Goal: Information Seeking & Learning: Learn about a topic

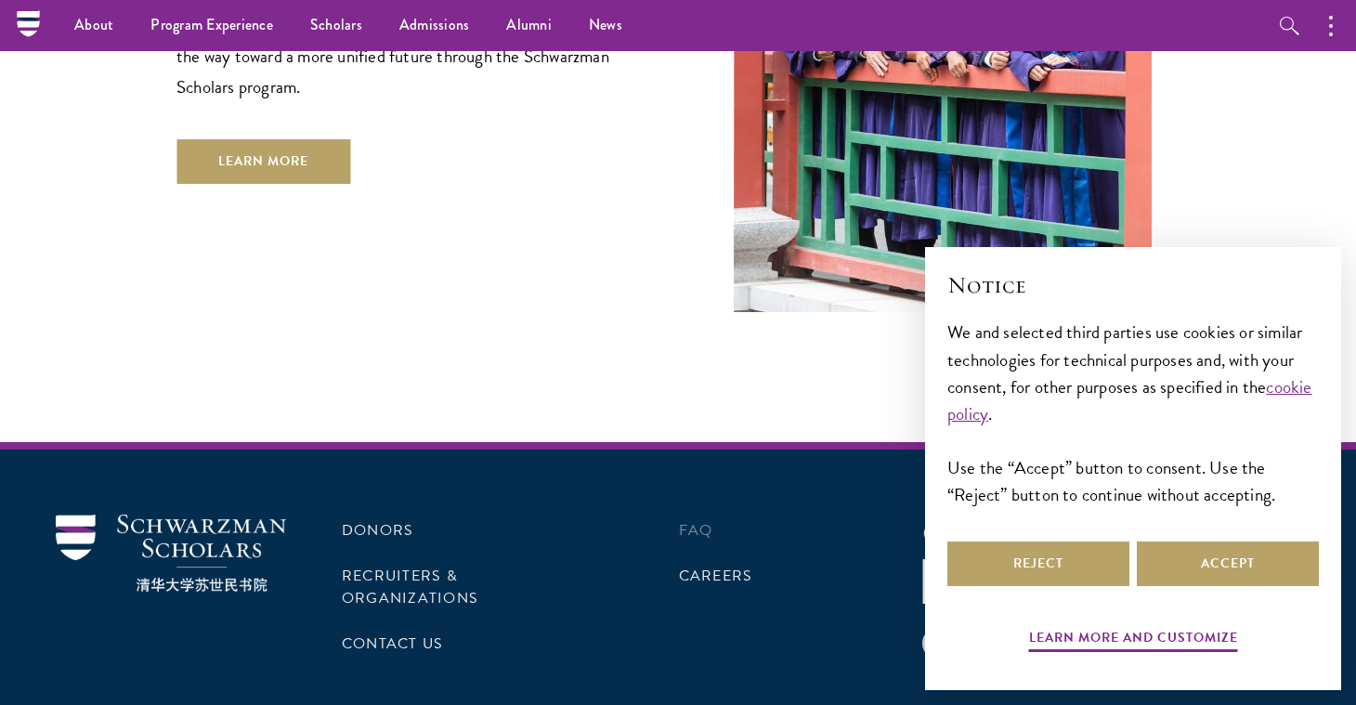
scroll to position [5565, 0]
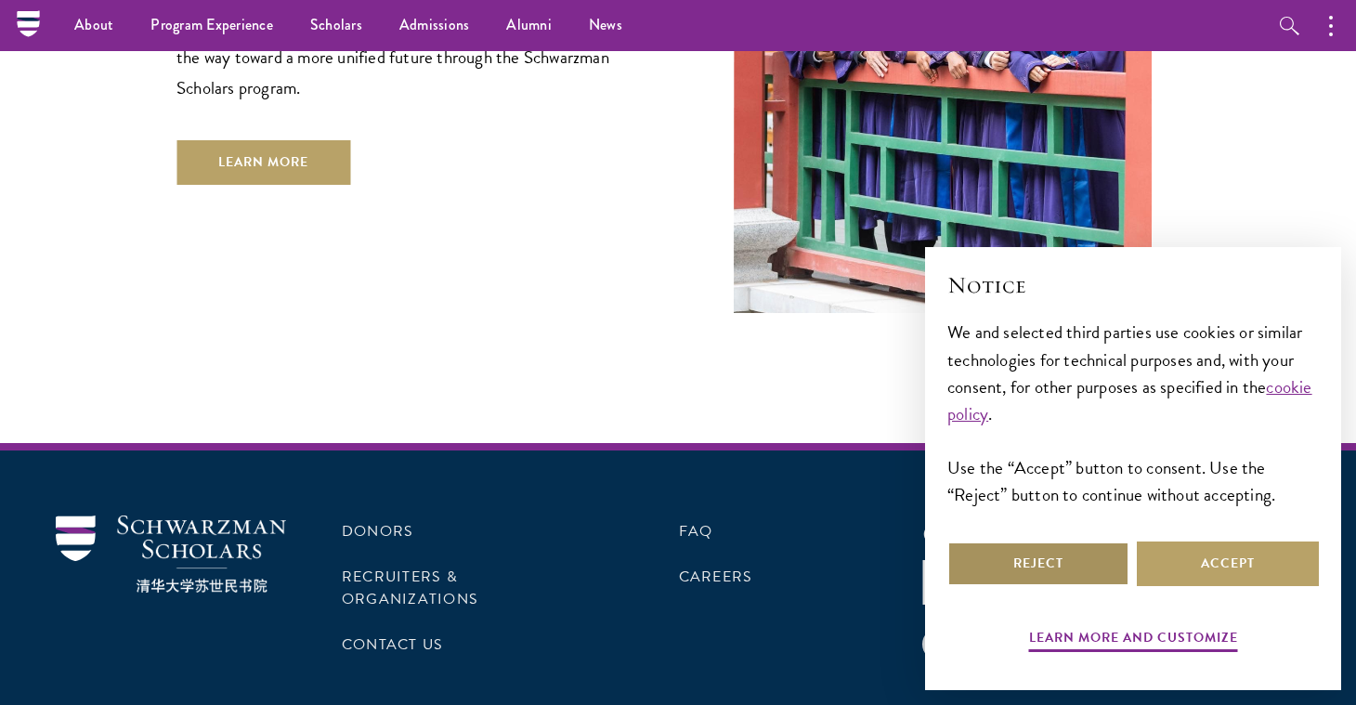
click at [1065, 556] on button "Reject" at bounding box center [1038, 563] width 182 height 45
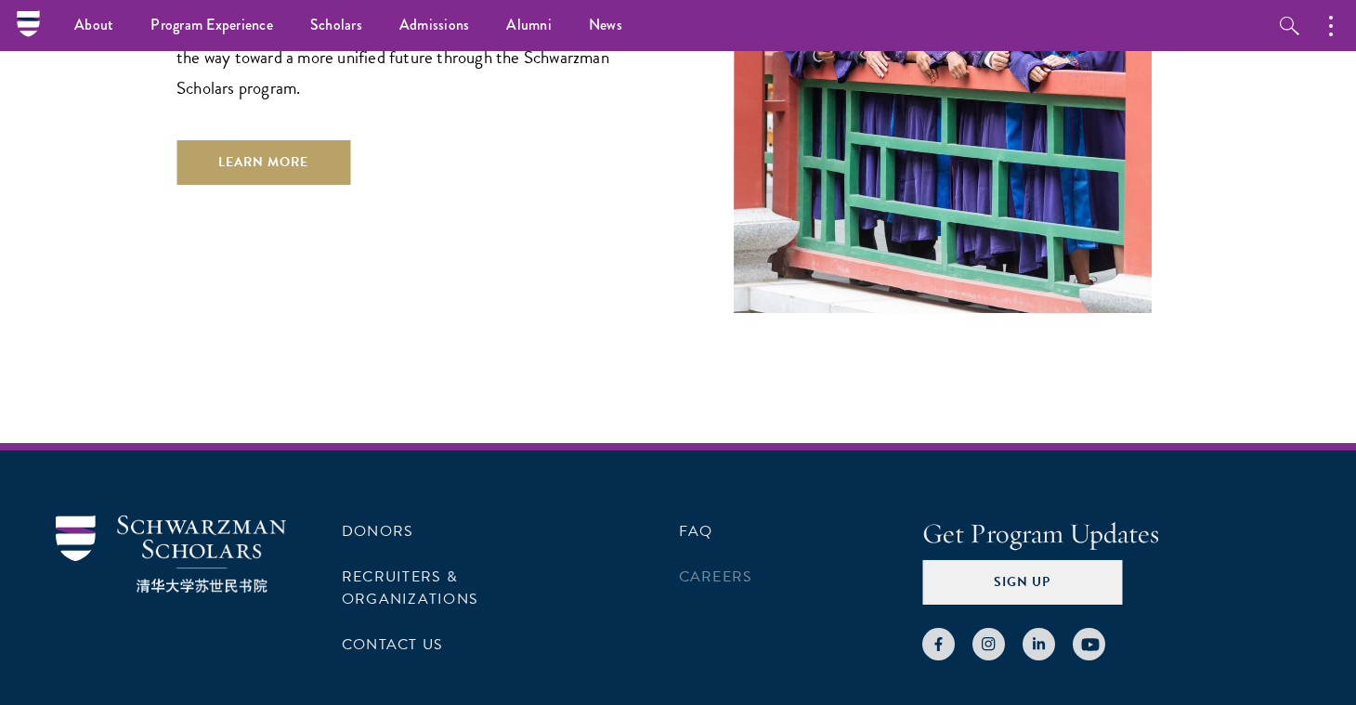
click at [699, 566] on link "Careers" at bounding box center [716, 577] width 74 height 22
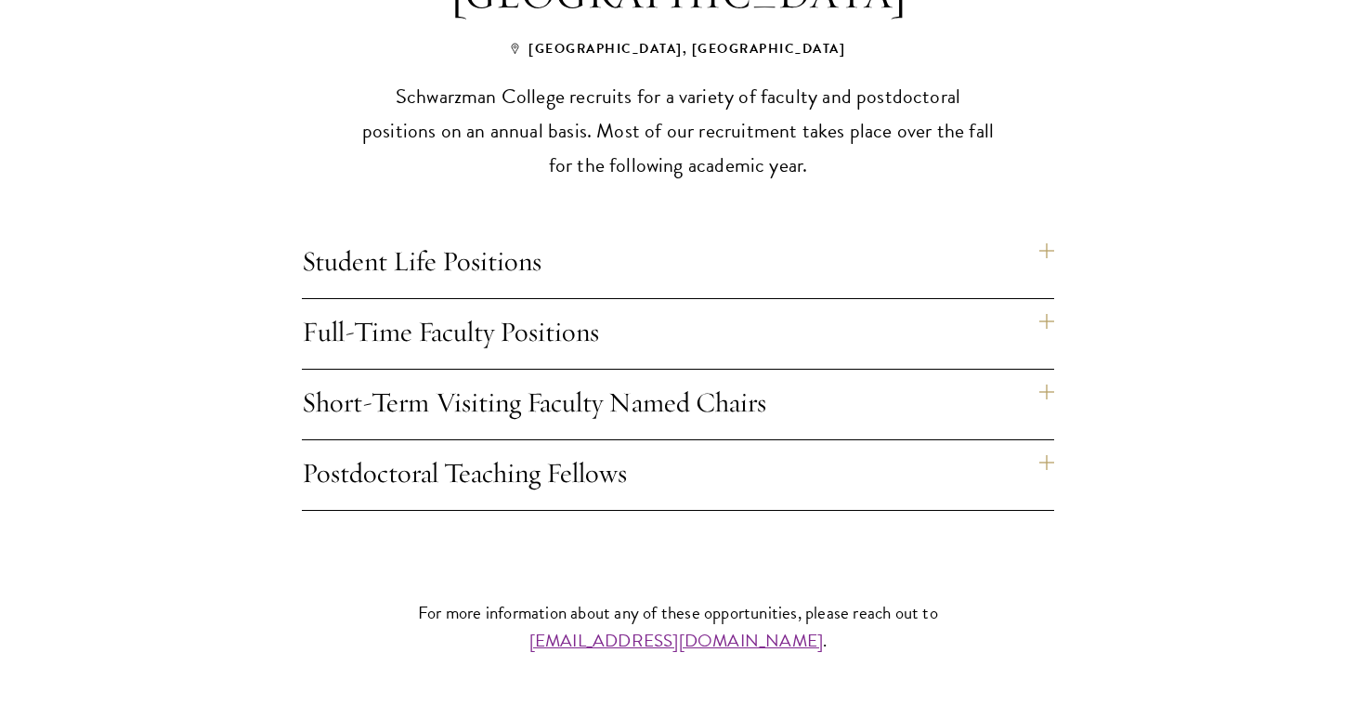
scroll to position [1522, 0]
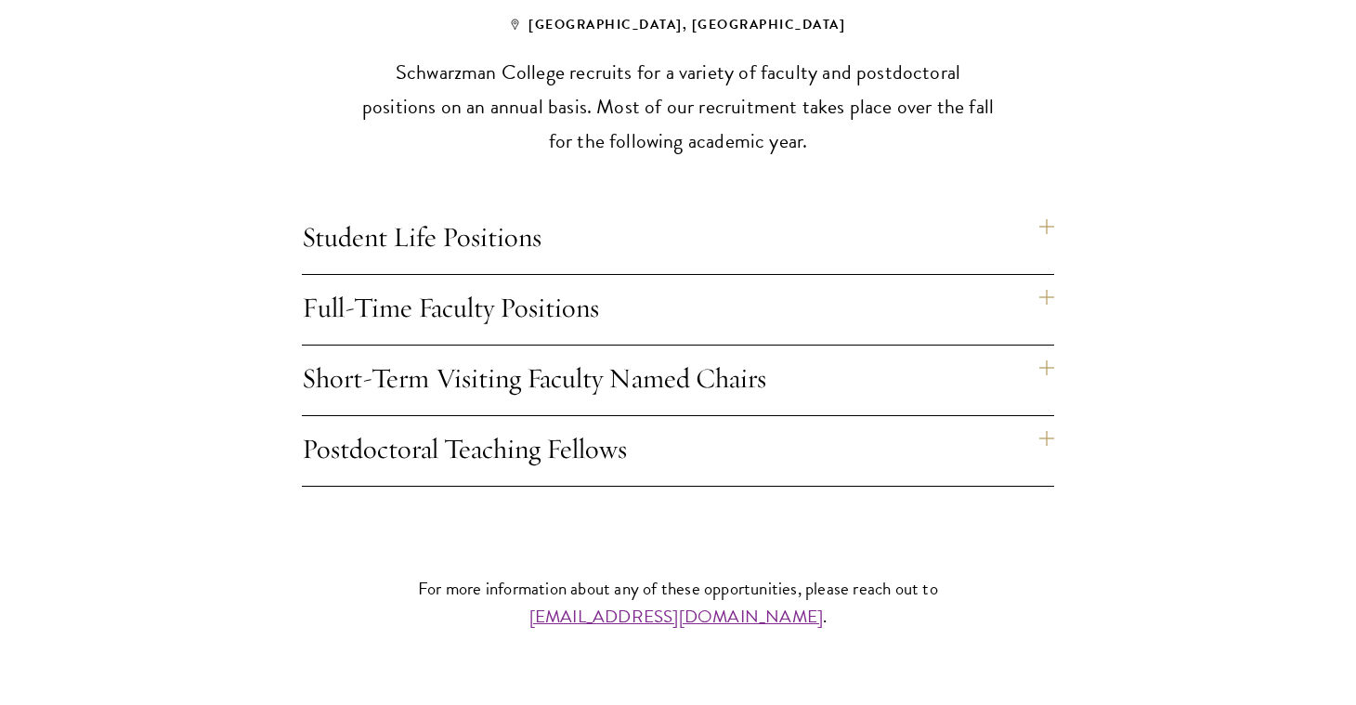
click at [666, 315] on h4 "Full-Time Faculty Positions" at bounding box center [678, 310] width 752 height 70
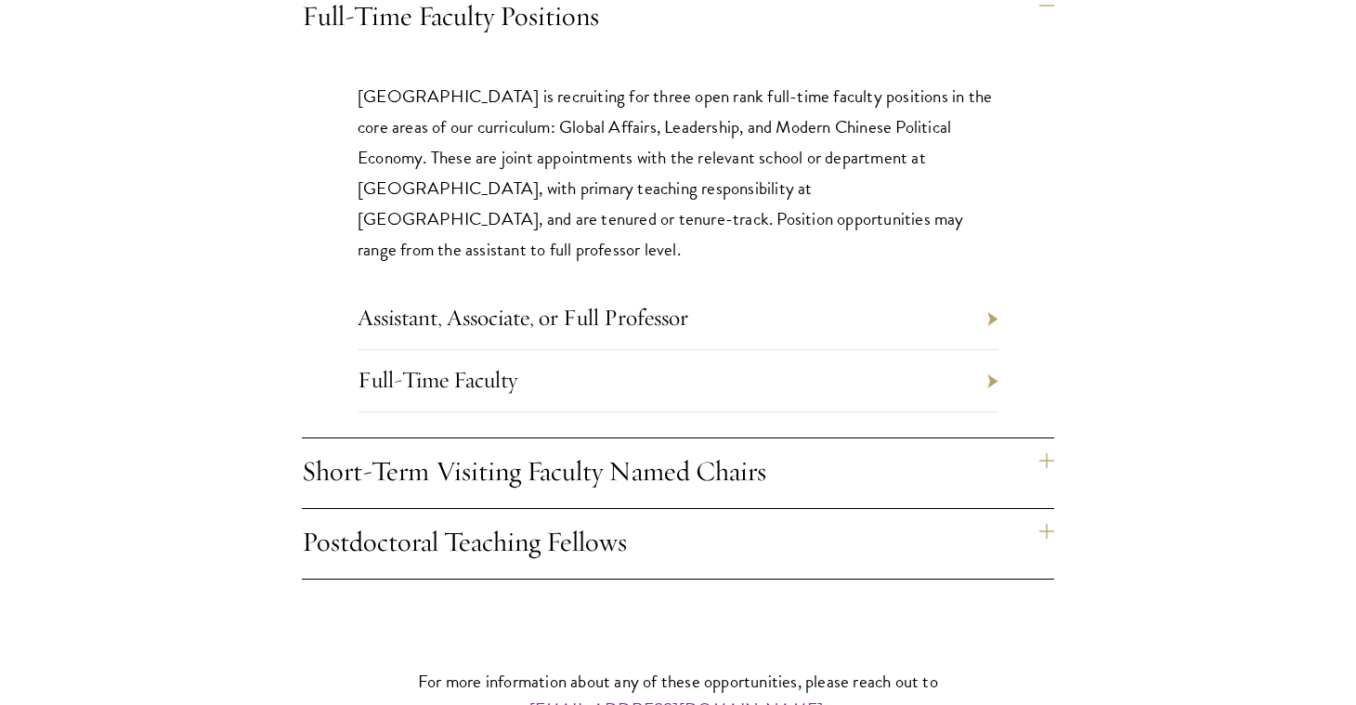
scroll to position [1832, 0]
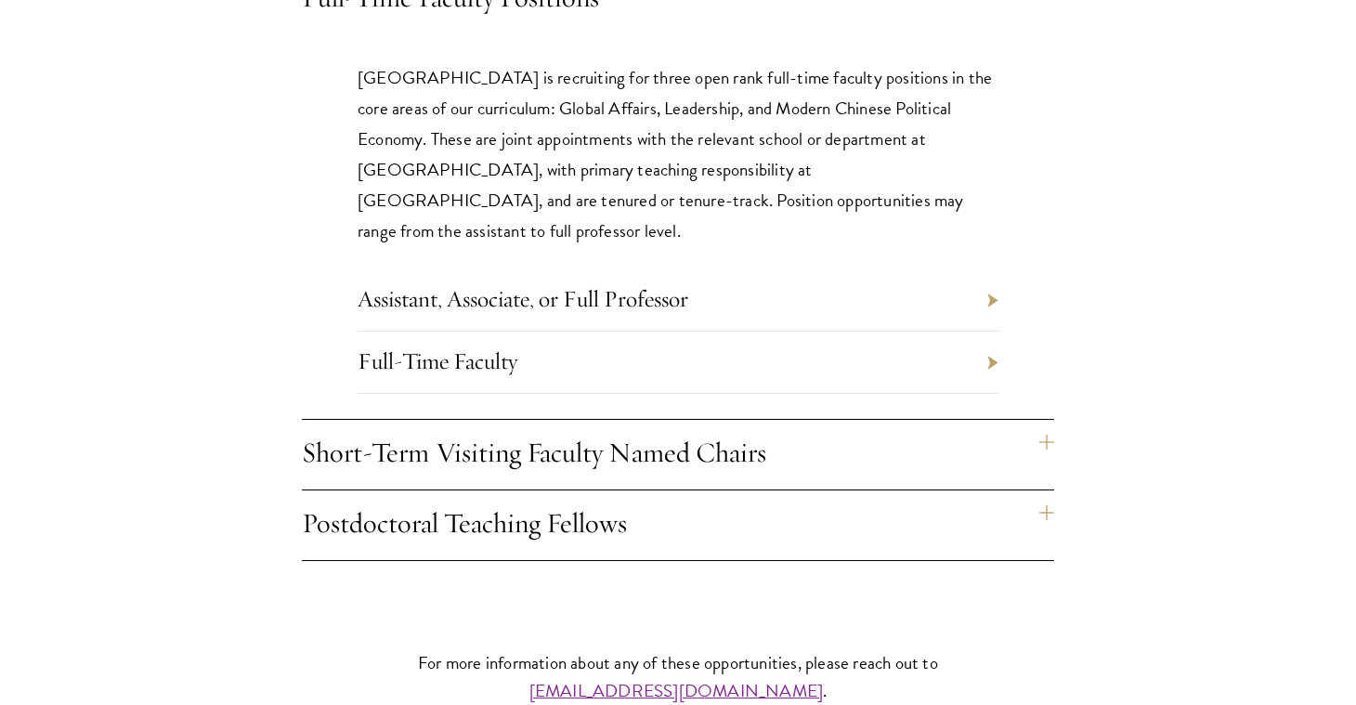
click at [659, 284] on link "Assistant, Associate, or Full Professor" at bounding box center [523, 298] width 331 height 29
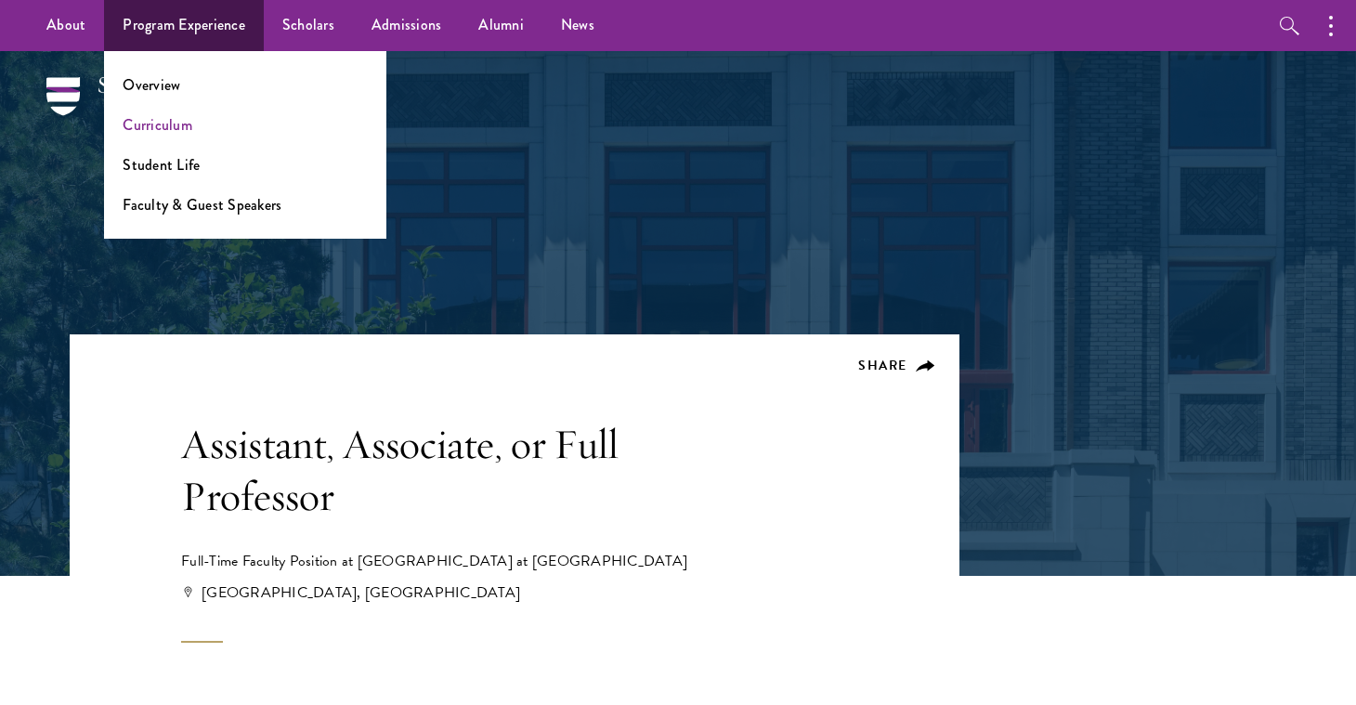
click at [178, 128] on link "Curriculum" at bounding box center [158, 124] width 70 height 21
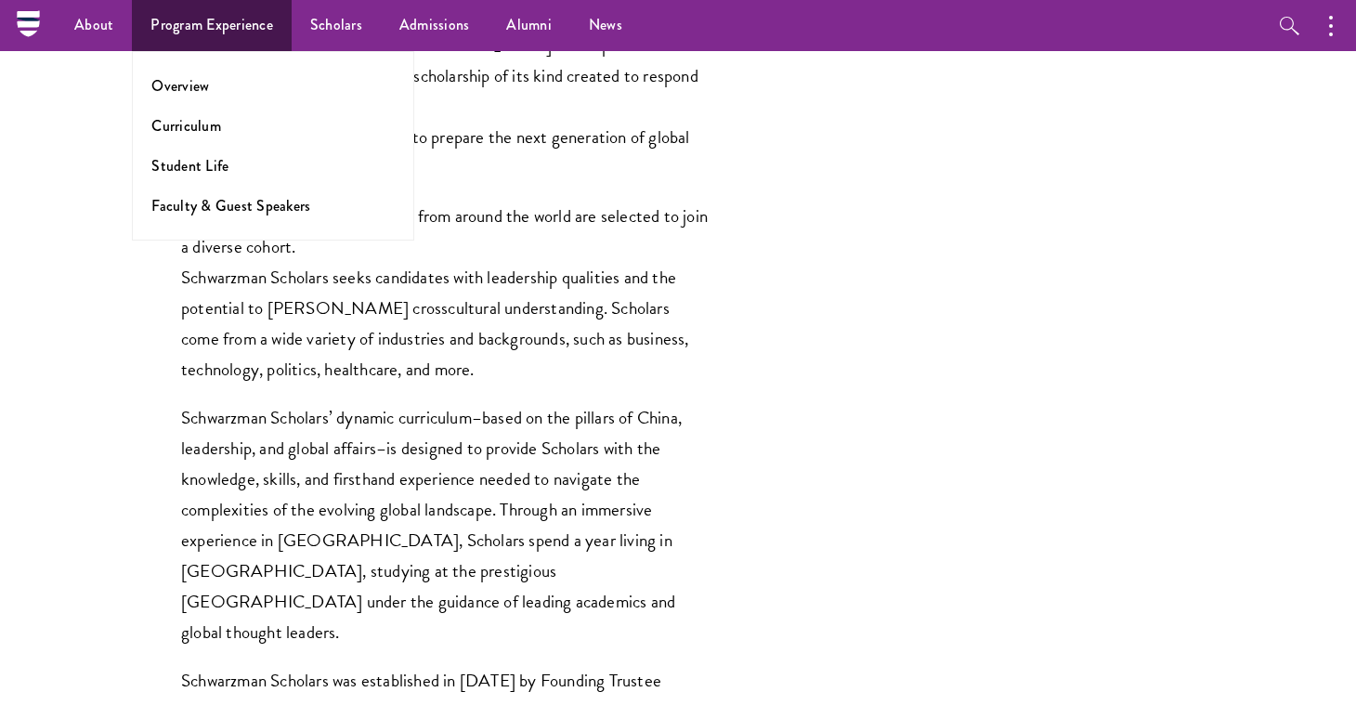
scroll to position [890, 0]
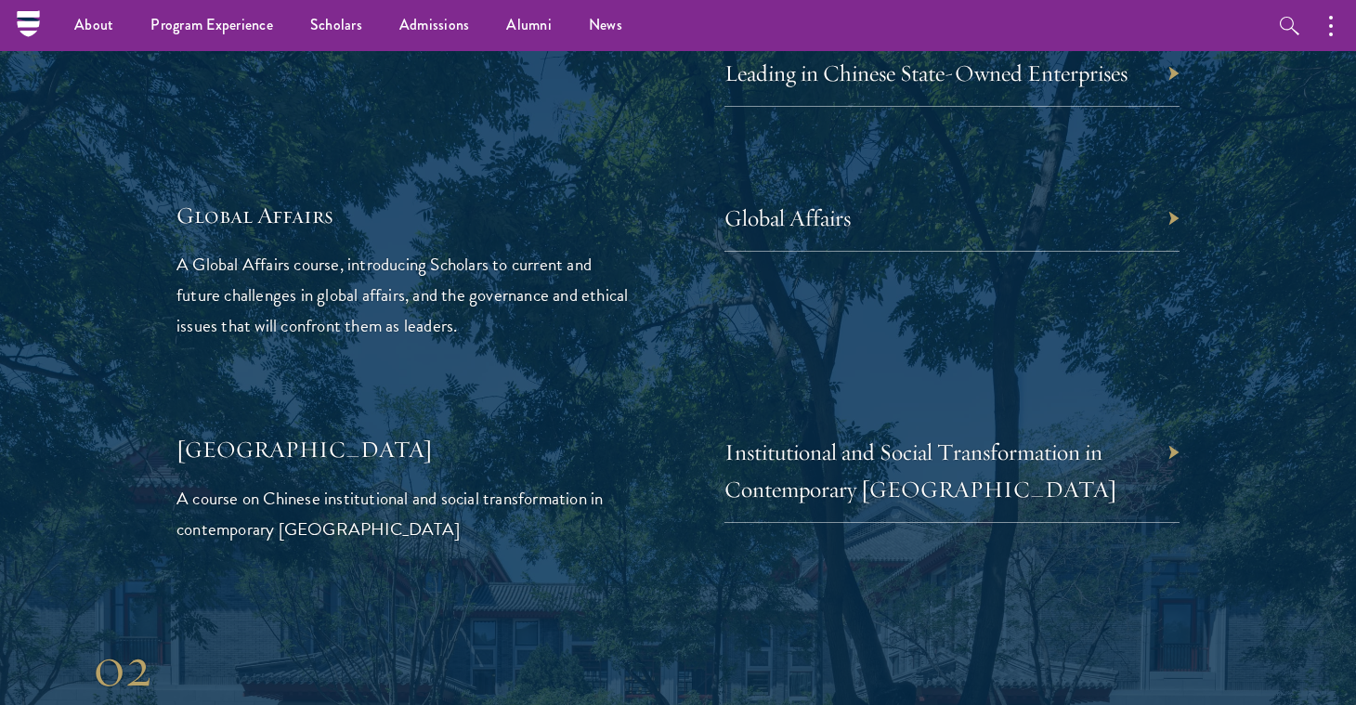
scroll to position [4259, 0]
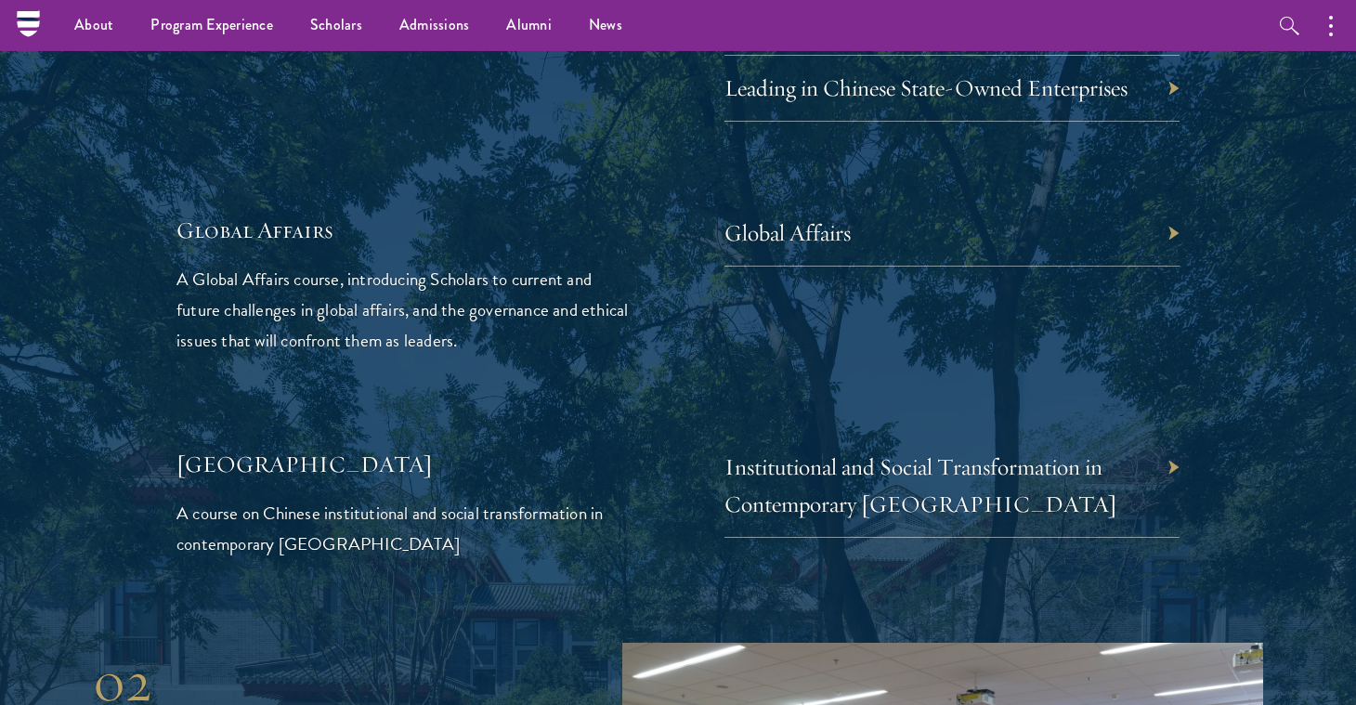
click at [862, 201] on div "Global Affairs" at bounding box center [951, 234] width 455 height 66
click at [821, 218] on link "Global Affairs" at bounding box center [801, 232] width 126 height 29
click at [792, 218] on link "Global Affairs" at bounding box center [801, 232] width 126 height 29
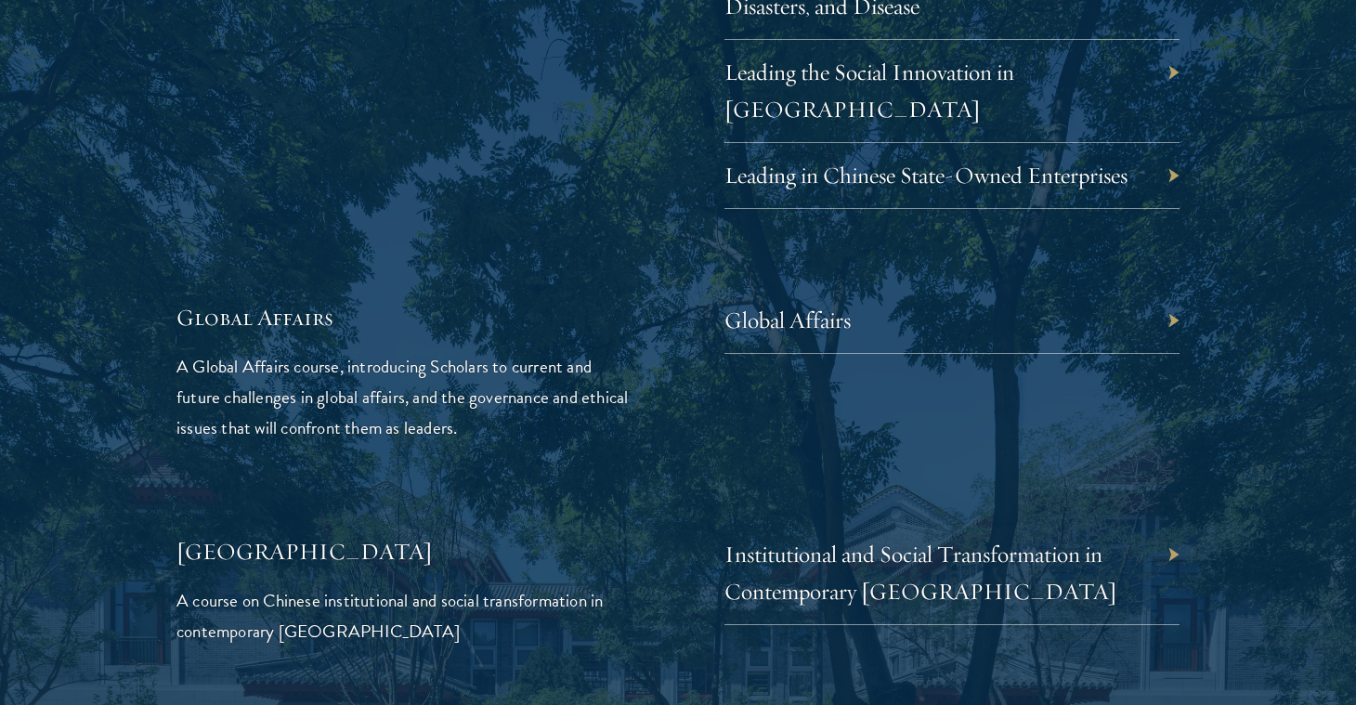
scroll to position [4185, 0]
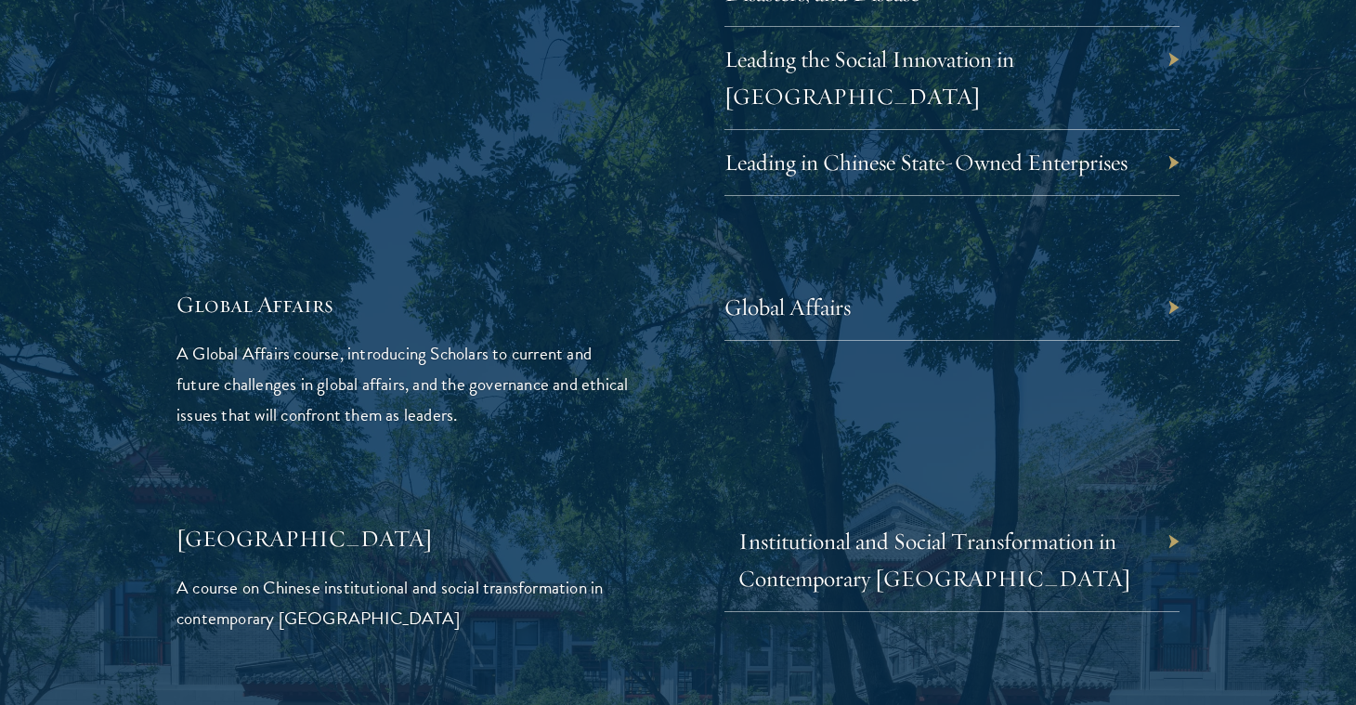
click at [818, 527] on link "Institutional and Social Transformation in Contemporary [GEOGRAPHIC_DATA]" at bounding box center [934, 560] width 393 height 66
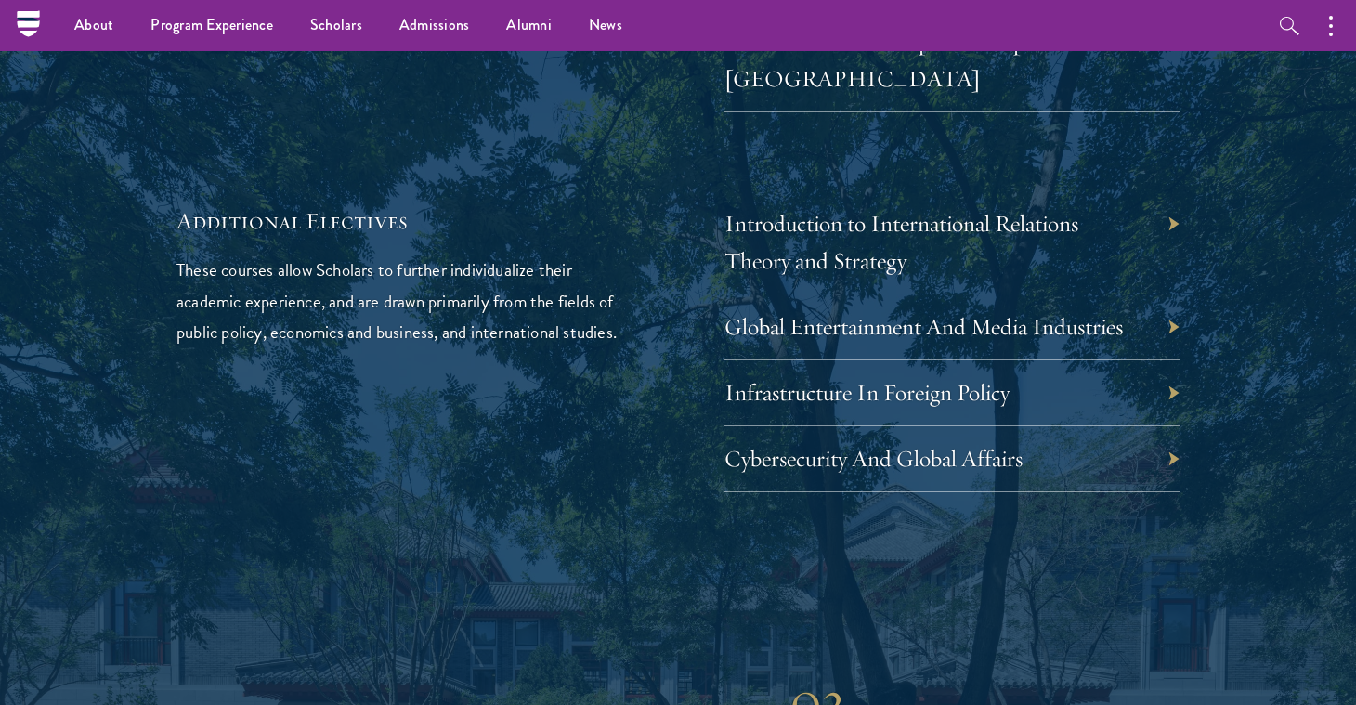
scroll to position [5853, 0]
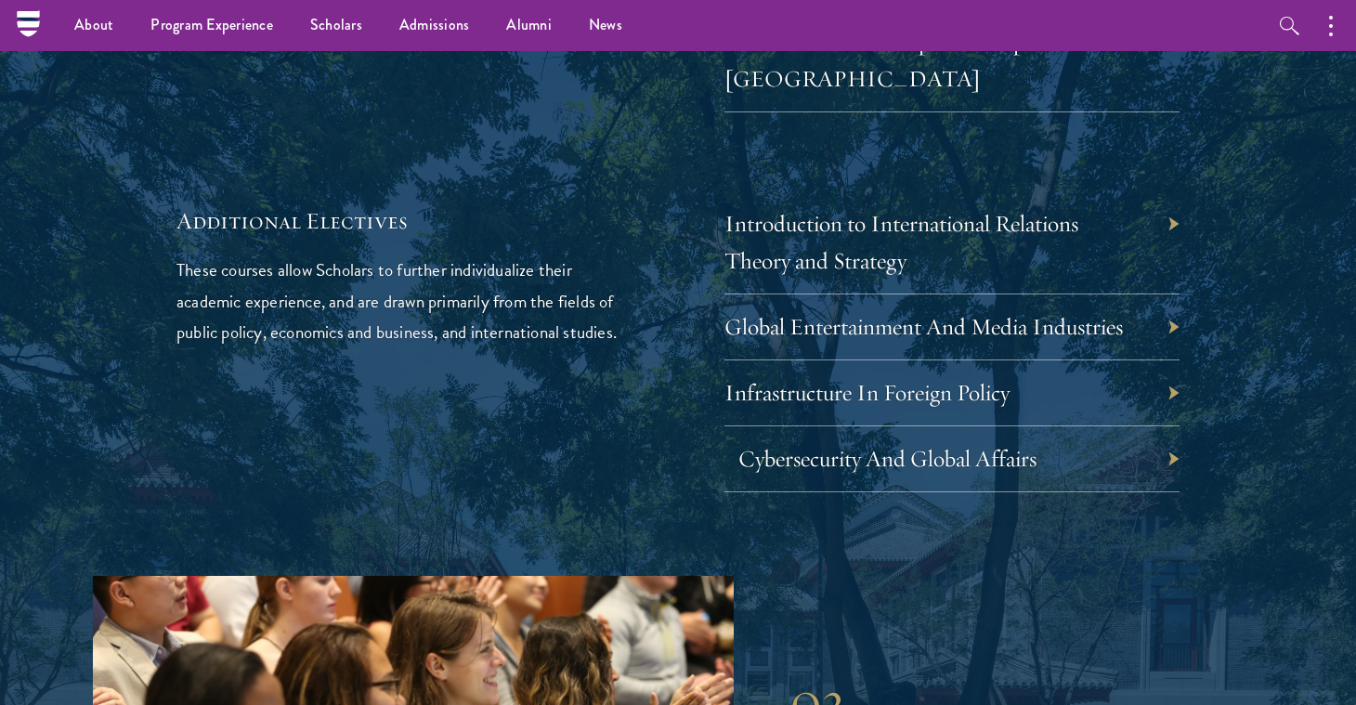
click at [829, 444] on link "Cybersecurity And Global Affairs" at bounding box center [887, 458] width 298 height 29
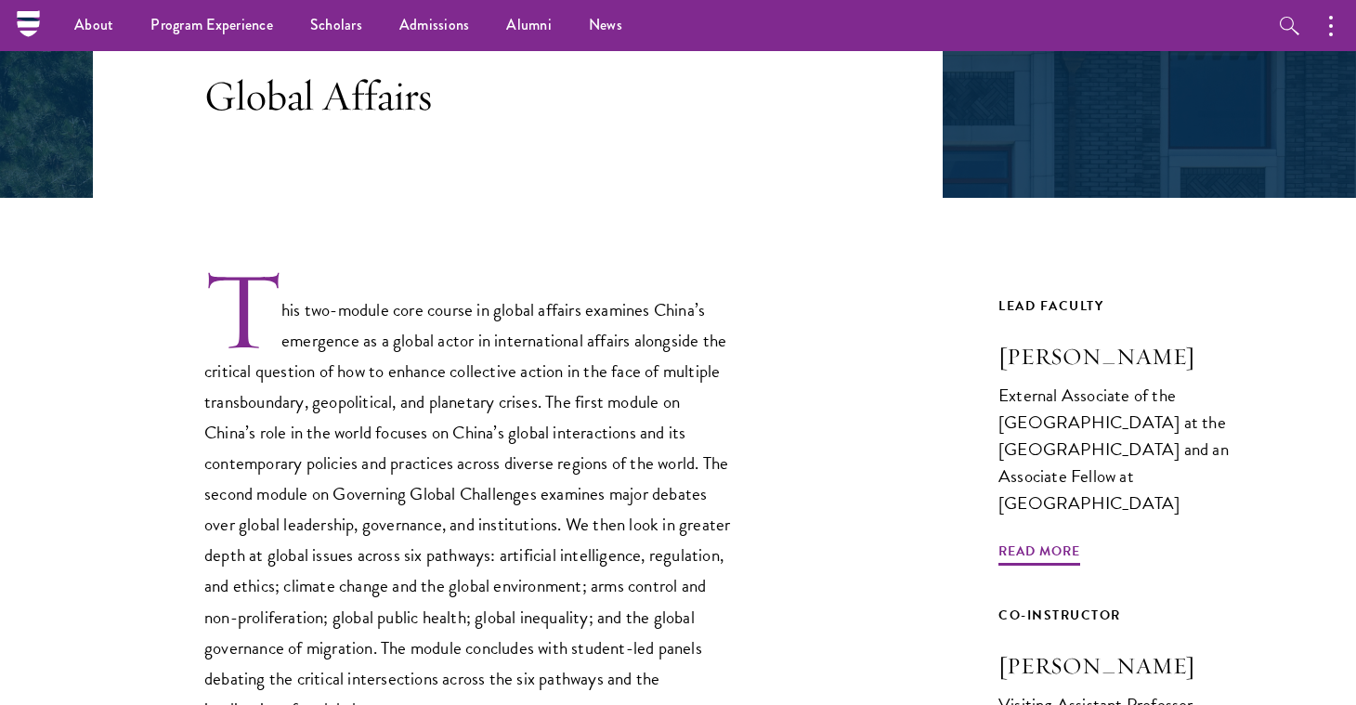
scroll to position [340, 0]
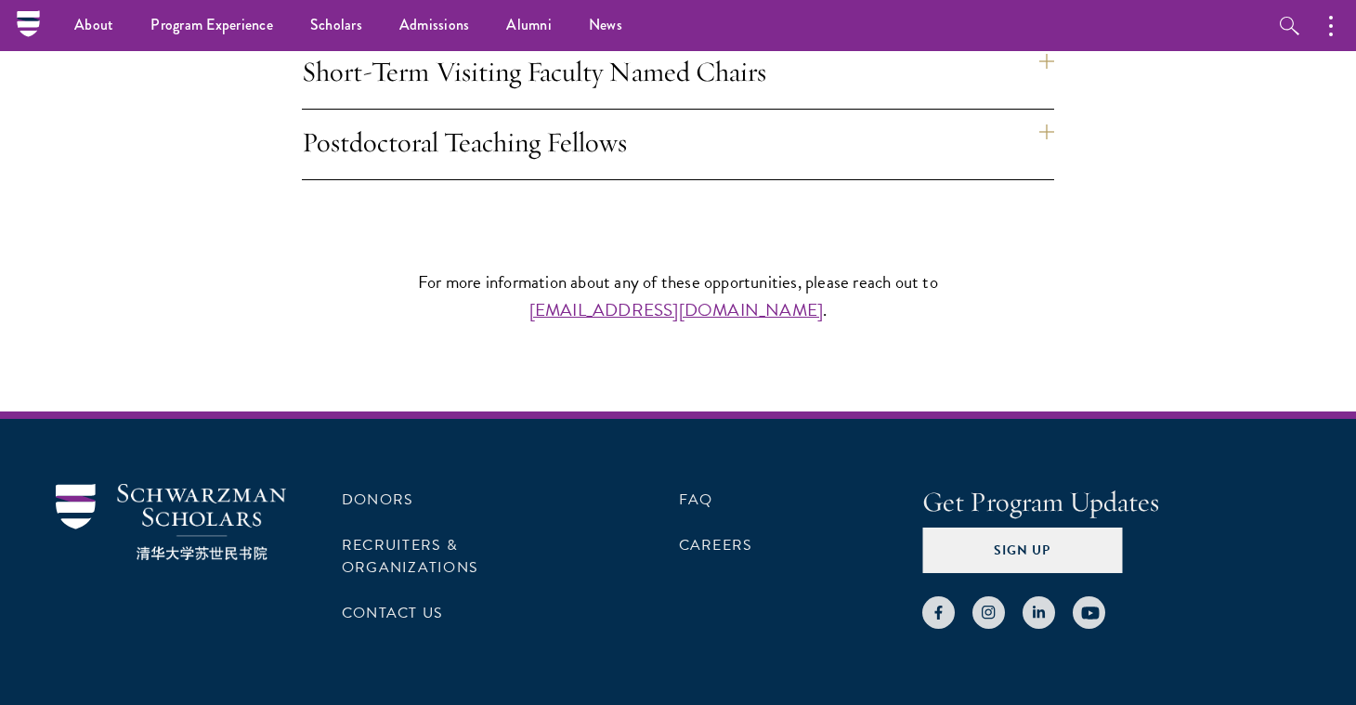
scroll to position [1528, 0]
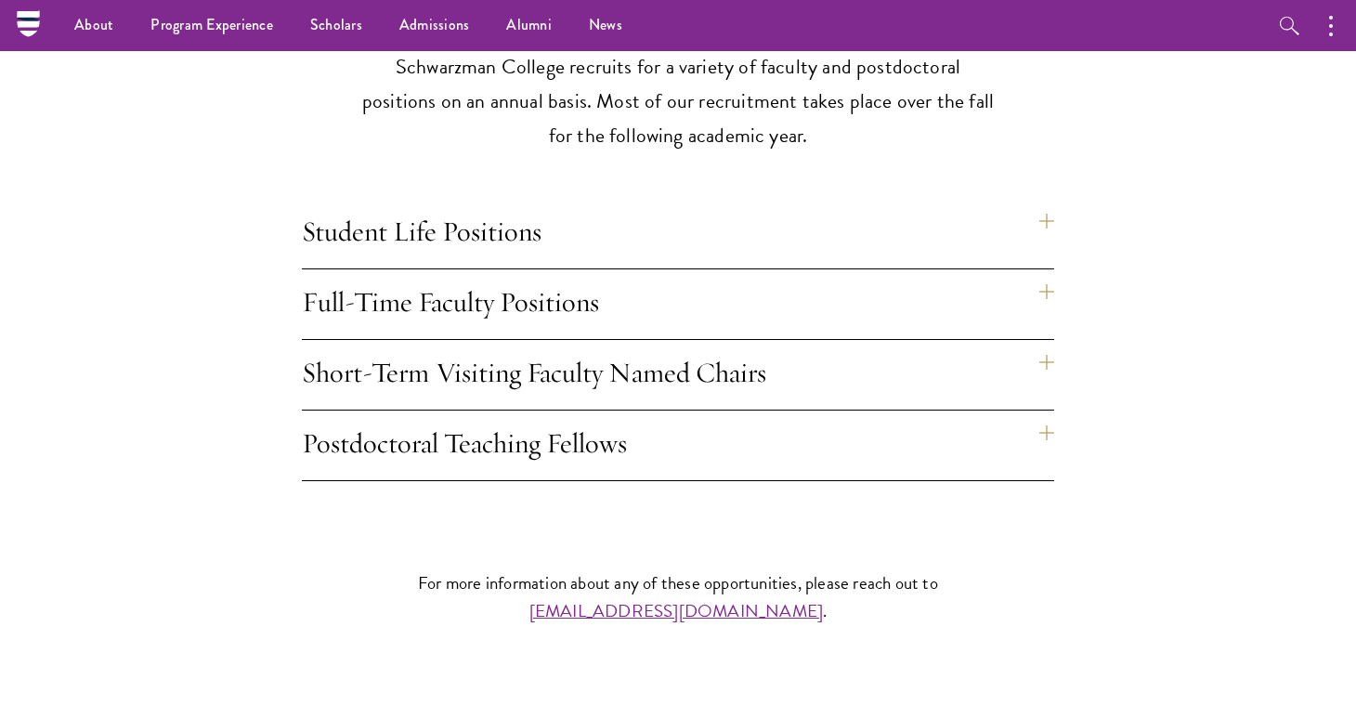
click at [425, 457] on h4 "Postdoctoral Teaching Fellows" at bounding box center [678, 445] width 752 height 70
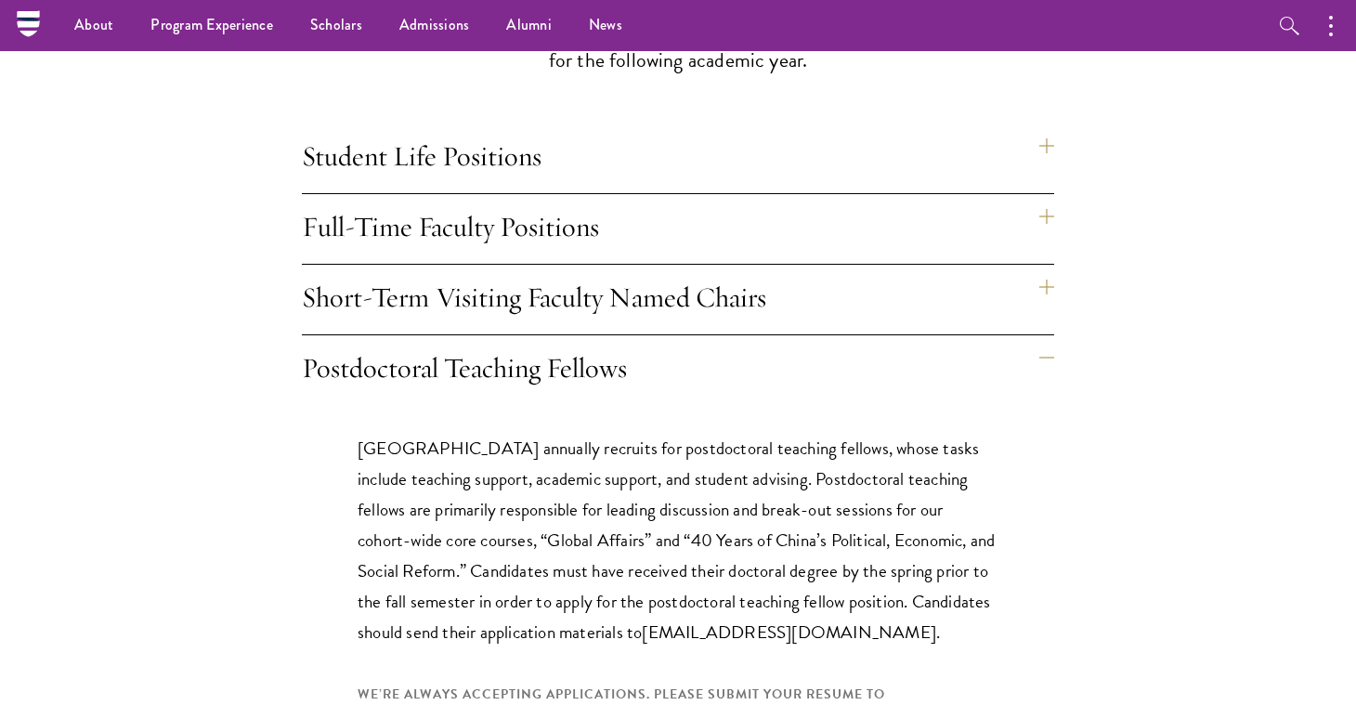
scroll to position [1588, 0]
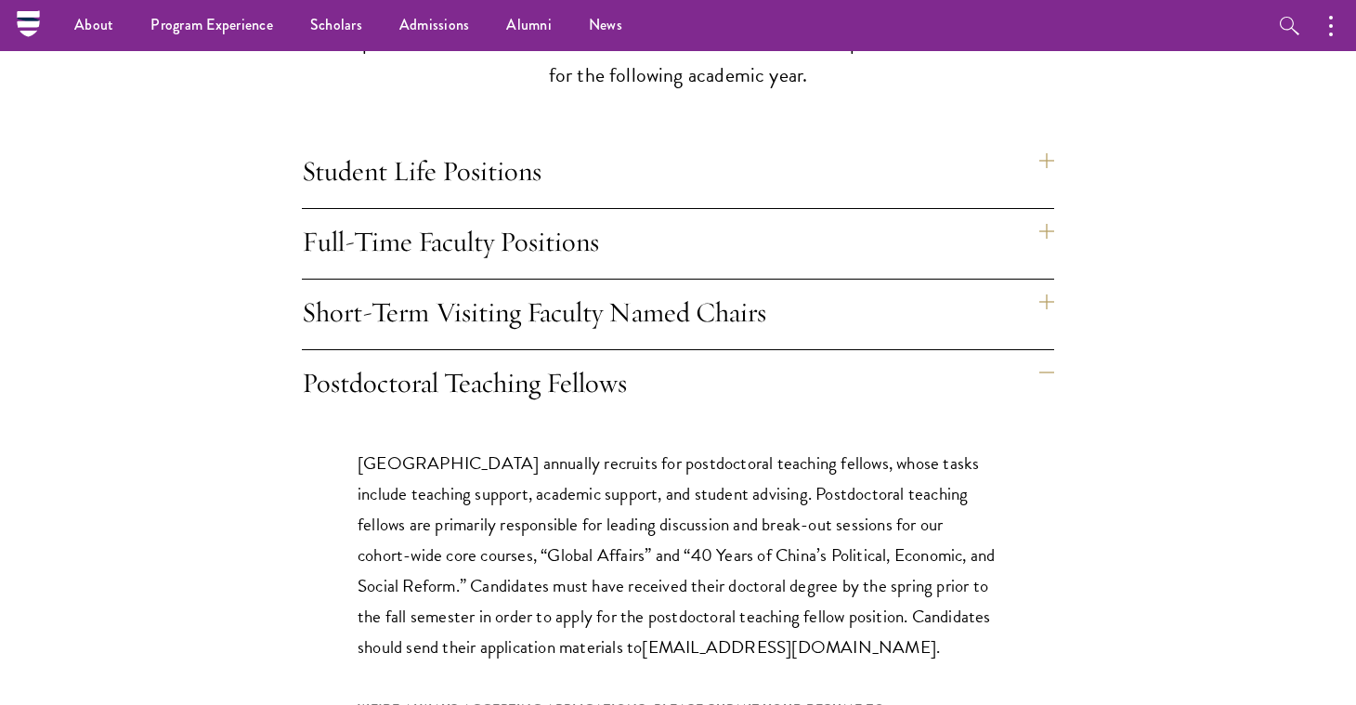
click at [383, 250] on h4 "Full-Time Faculty Positions" at bounding box center [678, 244] width 752 height 70
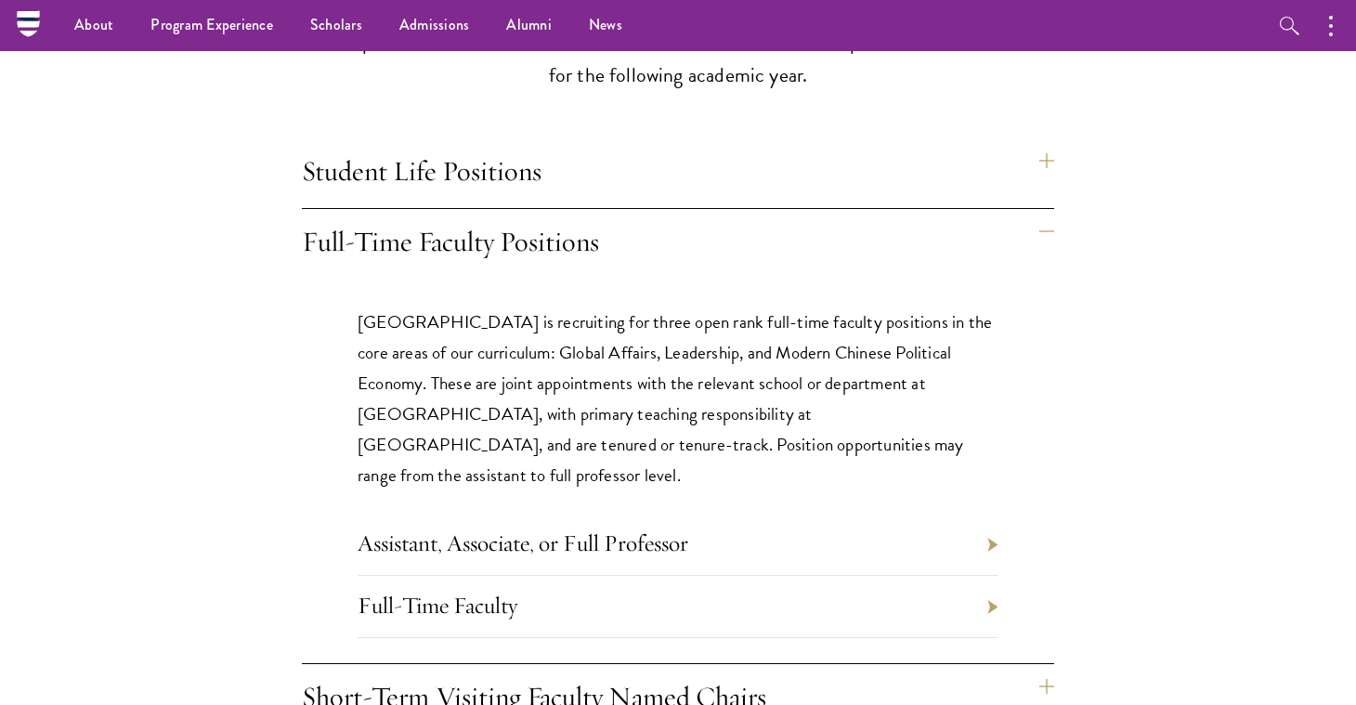
click at [465, 528] on link "Assistant, Associate, or Full Professor" at bounding box center [523, 542] width 331 height 29
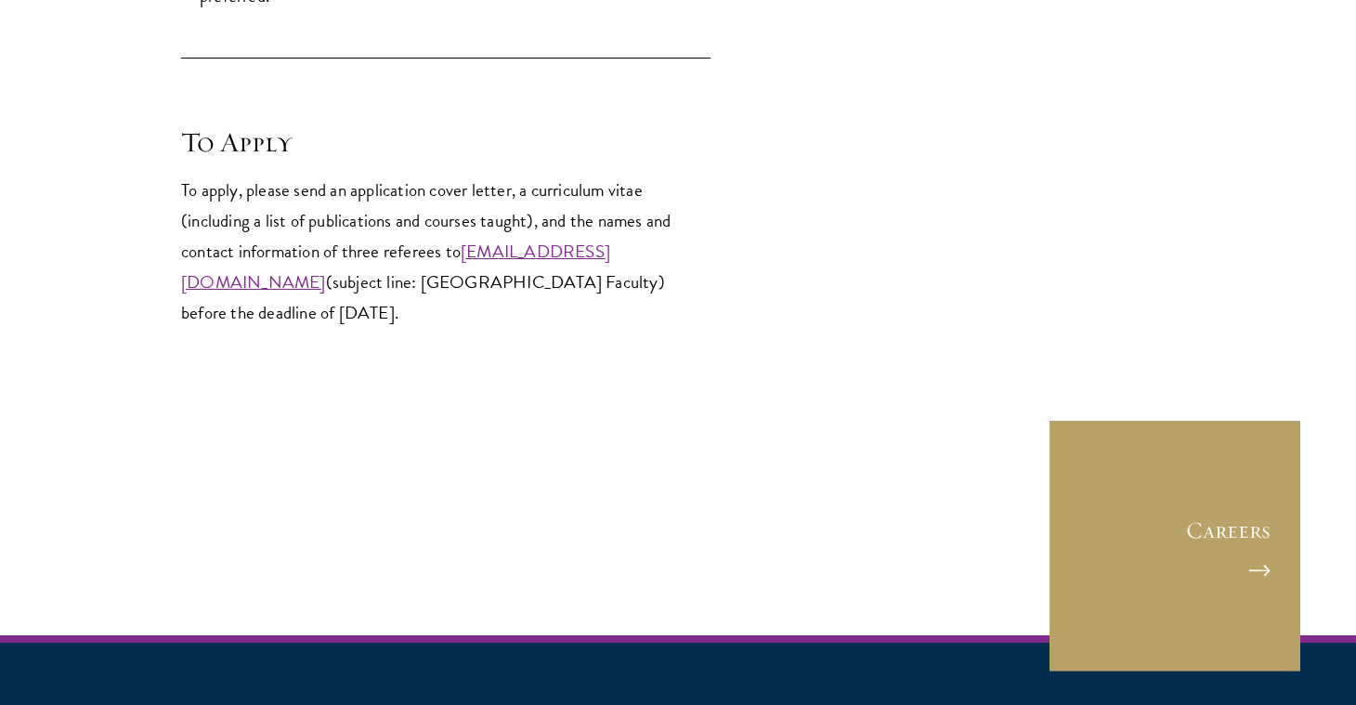
scroll to position [2696, 0]
drag, startPoint x: 462, startPoint y: 277, endPoint x: 201, endPoint y: 281, distance: 261.0
click at [201, 281] on p "To apply, please send an application cover letter, a curriculum vitae (includin…" at bounding box center [445, 251] width 529 height 153
copy link "facultyjobs@schwarzmanscholars.org"
drag, startPoint x: 233, startPoint y: 306, endPoint x: 562, endPoint y: 272, distance: 330.5
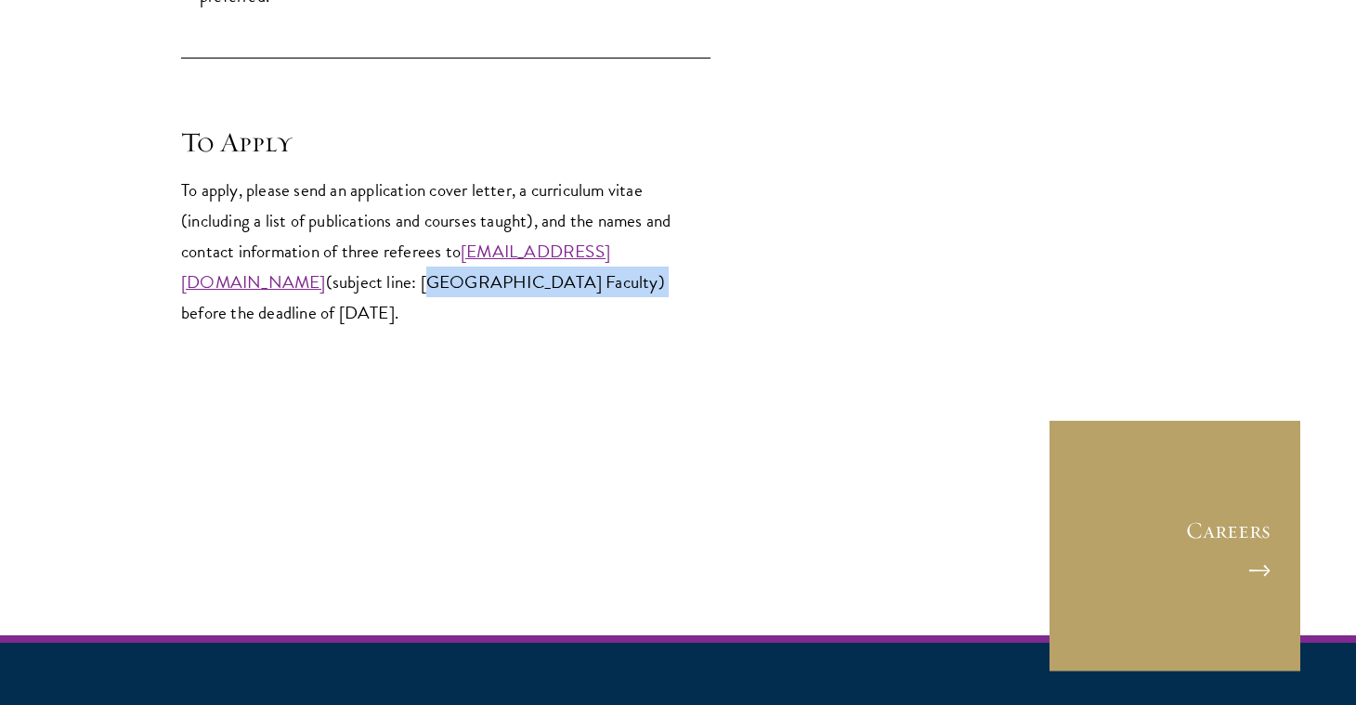
click at [562, 272] on p "To apply, please send an application cover letter, a curriculum vitae (includin…" at bounding box center [445, 251] width 529 height 153
copy p "Schwarzman College Faculty"
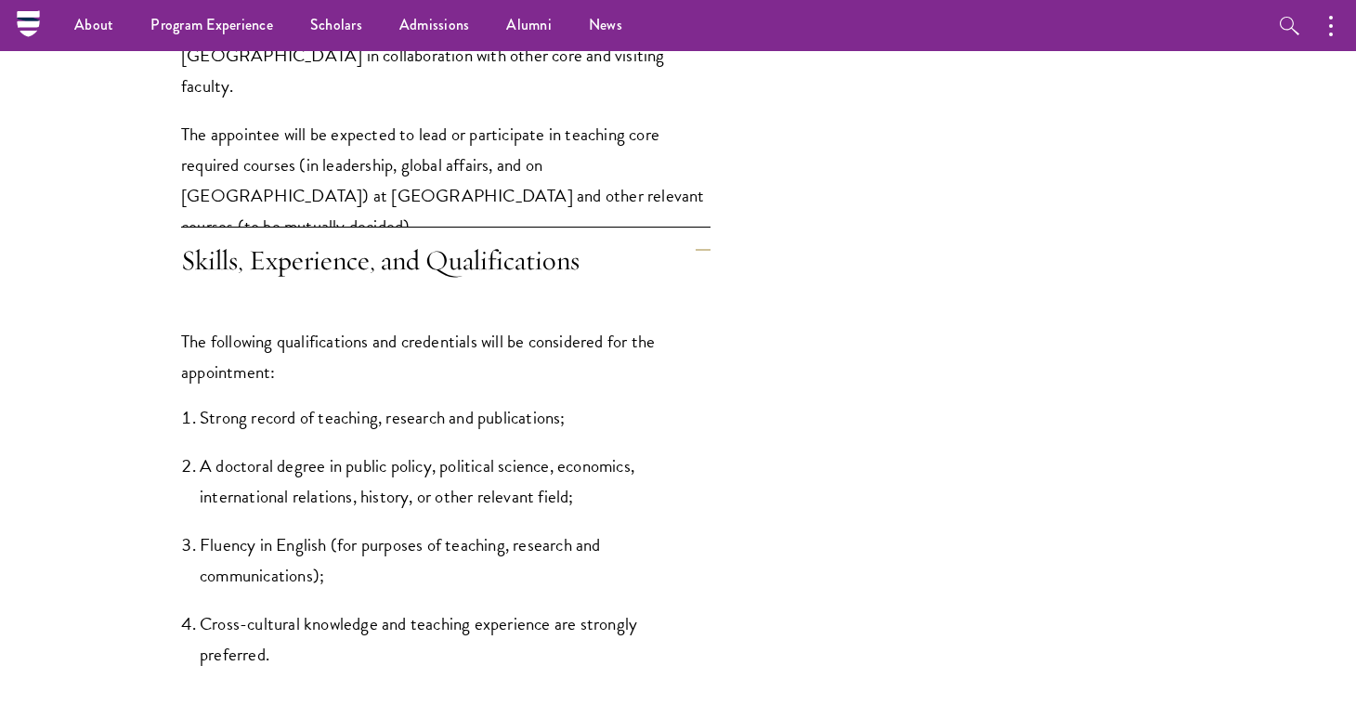
scroll to position [2037, 0]
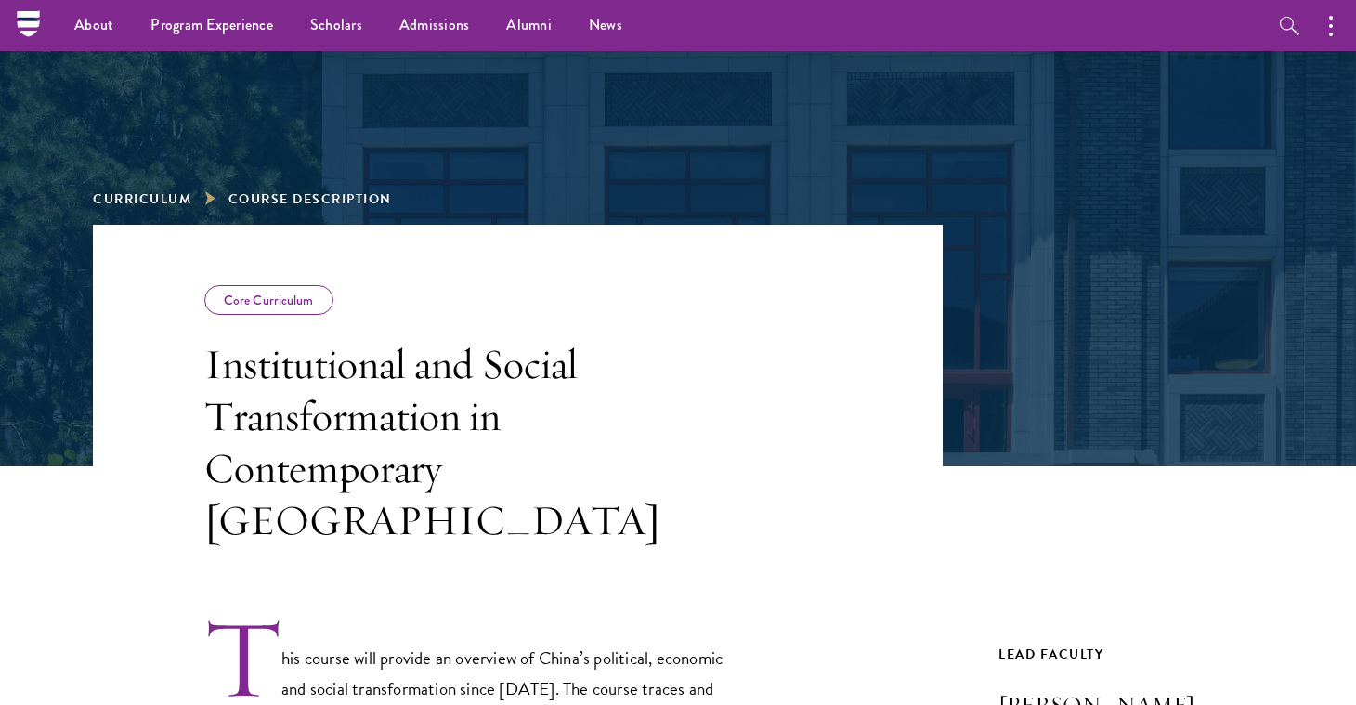
scroll to position [67, 0]
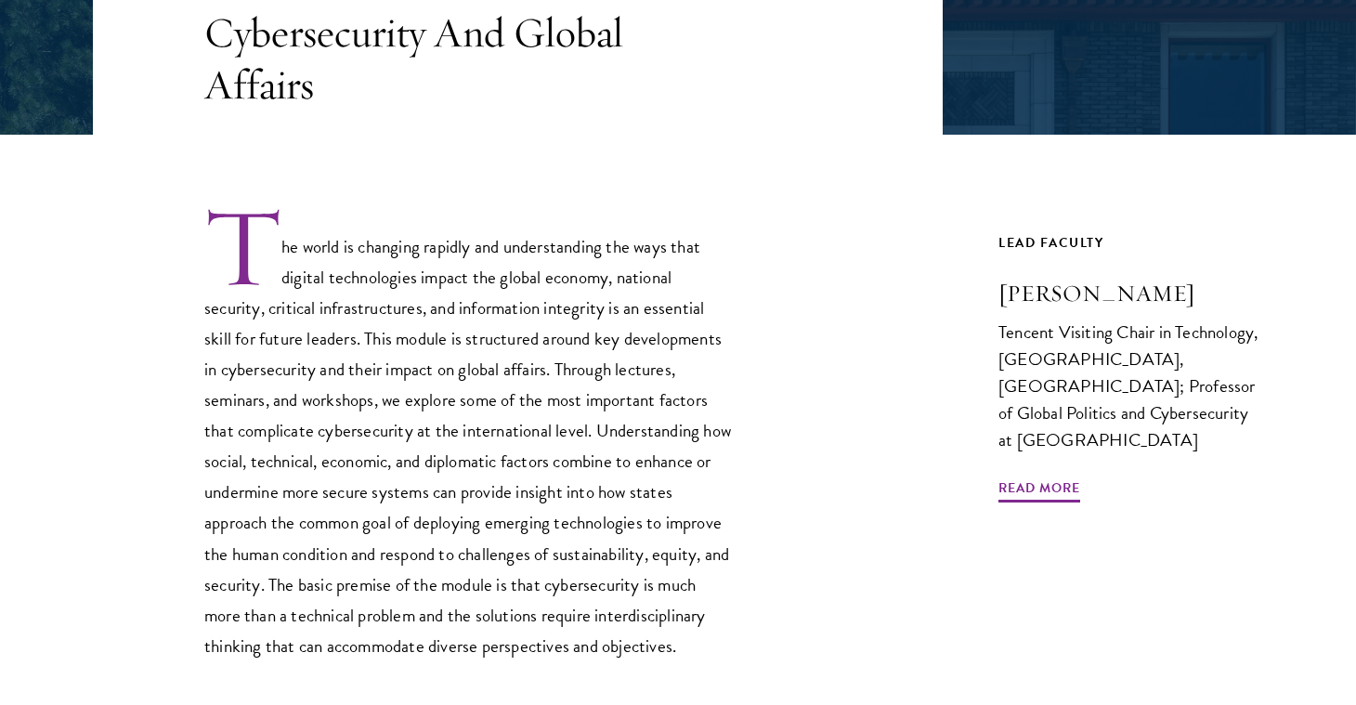
scroll to position [445, 0]
